Goal: Check status: Verify the current state of an ongoing process or item

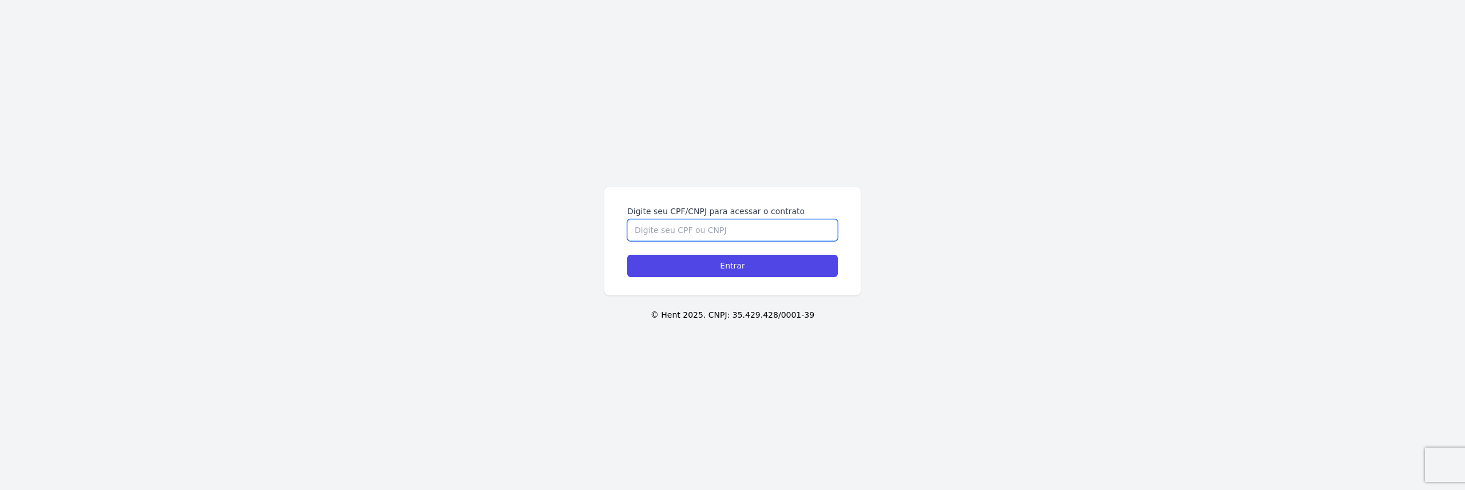
click at [738, 238] on input "Digite seu CPF/CNPJ para acessar o contrato" at bounding box center [732, 230] width 211 height 22
type input "27345294838"
click at [627, 255] on input "Entrar" at bounding box center [732, 266] width 211 height 22
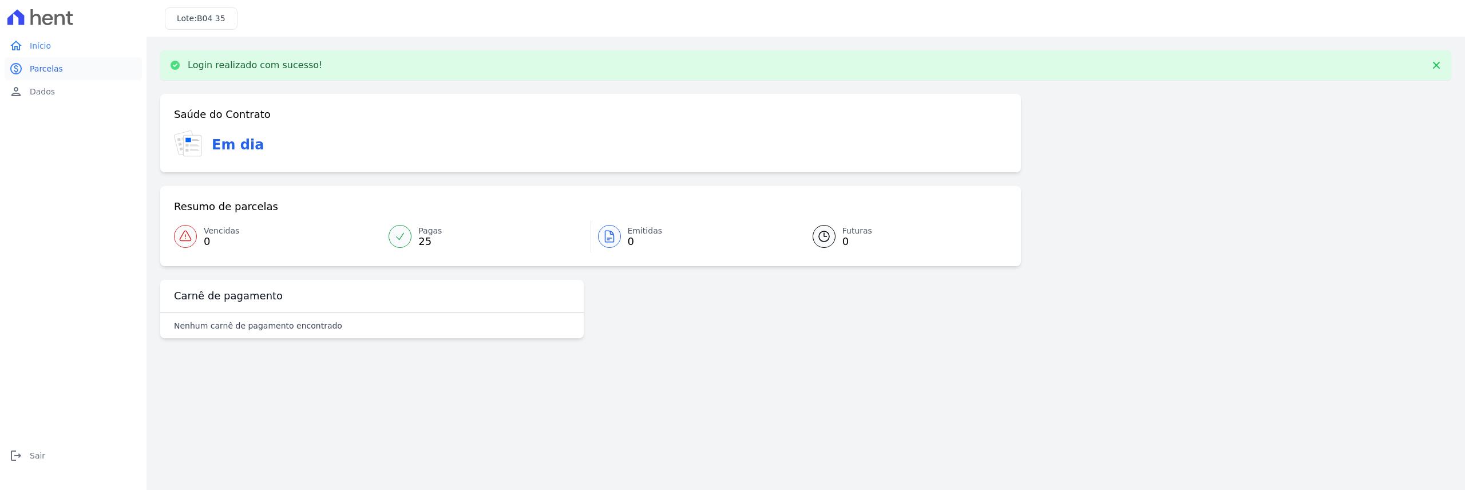
click at [43, 71] on span "Parcelas" at bounding box center [46, 68] width 33 height 11
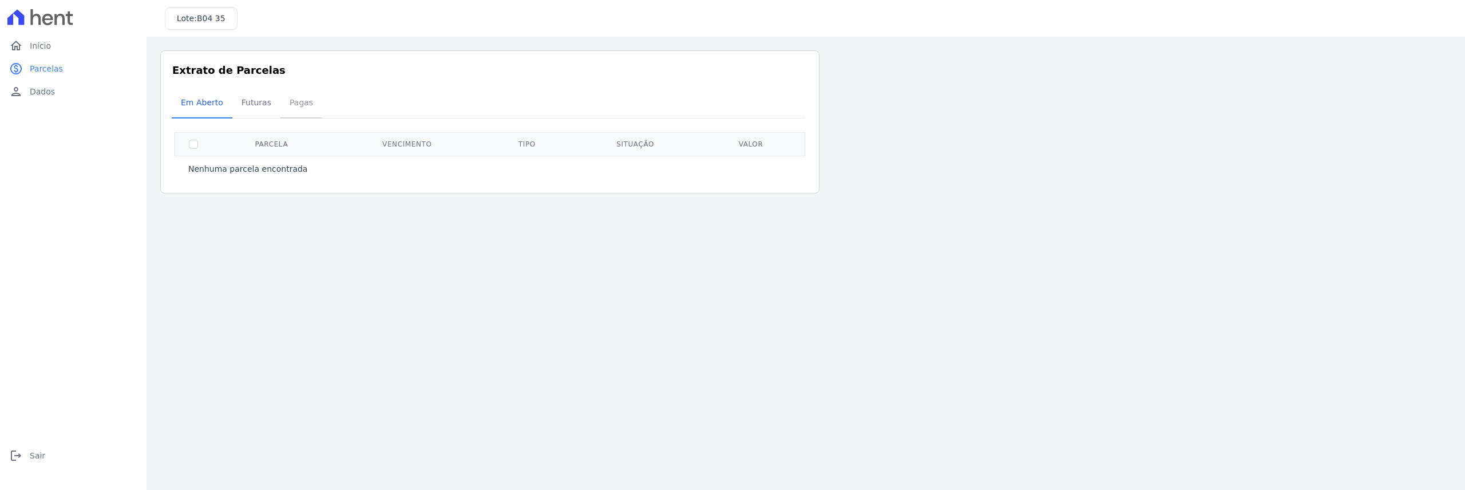
click at [283, 104] on span "Pagas" at bounding box center [301, 102] width 37 height 23
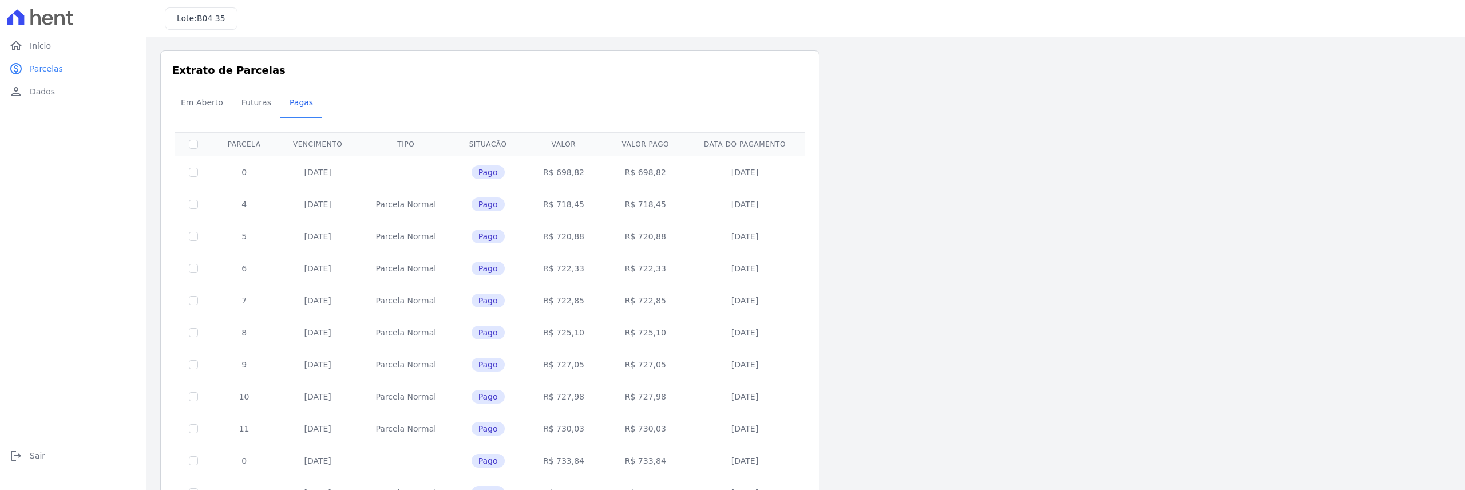
scroll to position [374, 0]
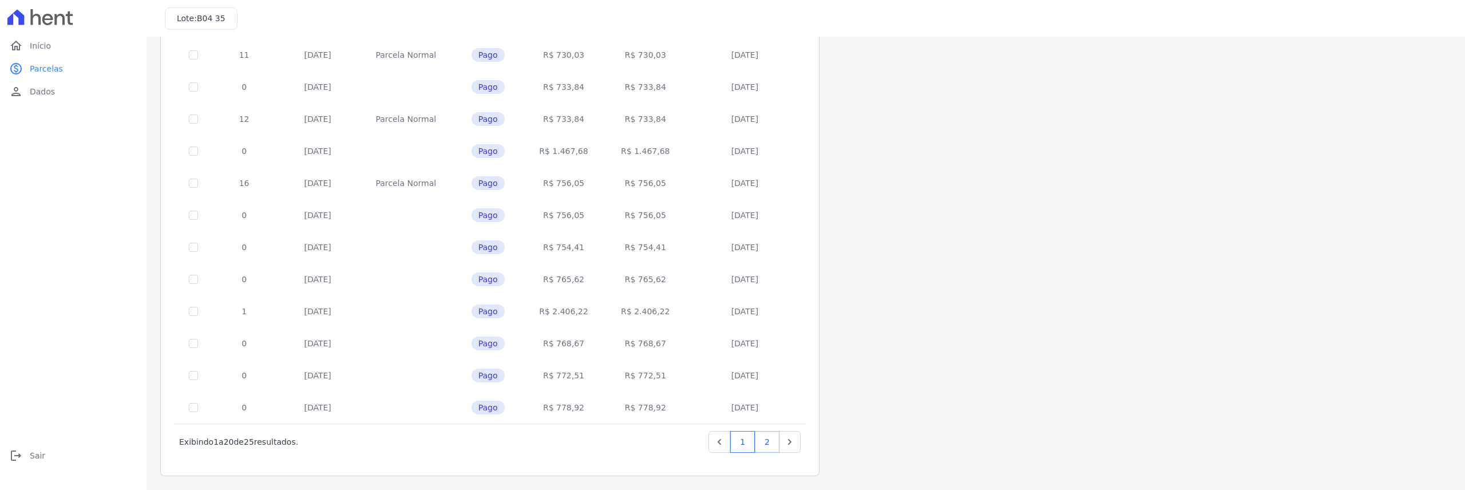
click at [770, 441] on link "2" at bounding box center [767, 442] width 25 height 22
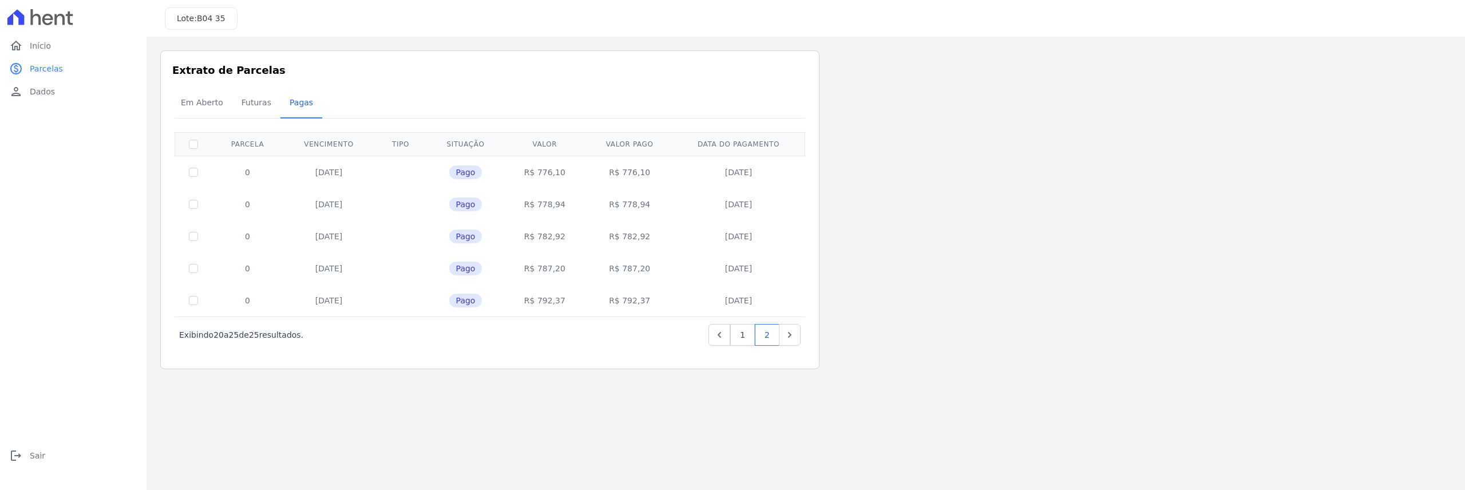
drag, startPoint x: 718, startPoint y: 300, endPoint x: 788, endPoint y: 298, distance: 69.3
click at [788, 298] on td "15/08/2025" at bounding box center [738, 300] width 129 height 32
click at [539, 304] on td "R$ 792,37" at bounding box center [544, 300] width 81 height 32
drag, startPoint x: 771, startPoint y: 304, endPoint x: 700, endPoint y: 303, distance: 71.0
click at [700, 303] on td "15/08/2025" at bounding box center [738, 300] width 129 height 32
